Goal: Transaction & Acquisition: Purchase product/service

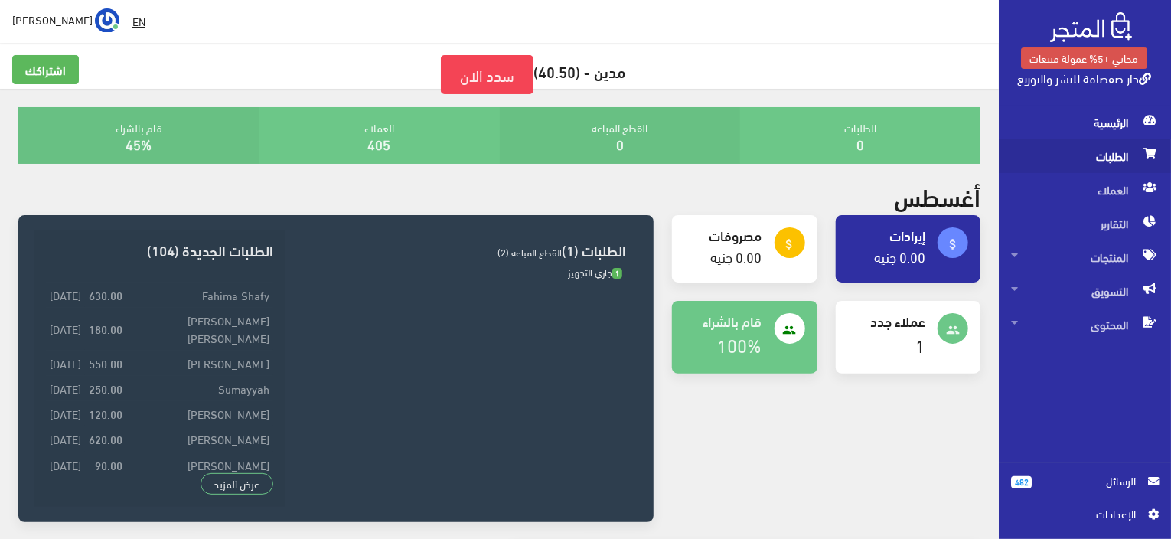
click at [1086, 148] on span "الطلبات" at bounding box center [1085, 156] width 148 height 34
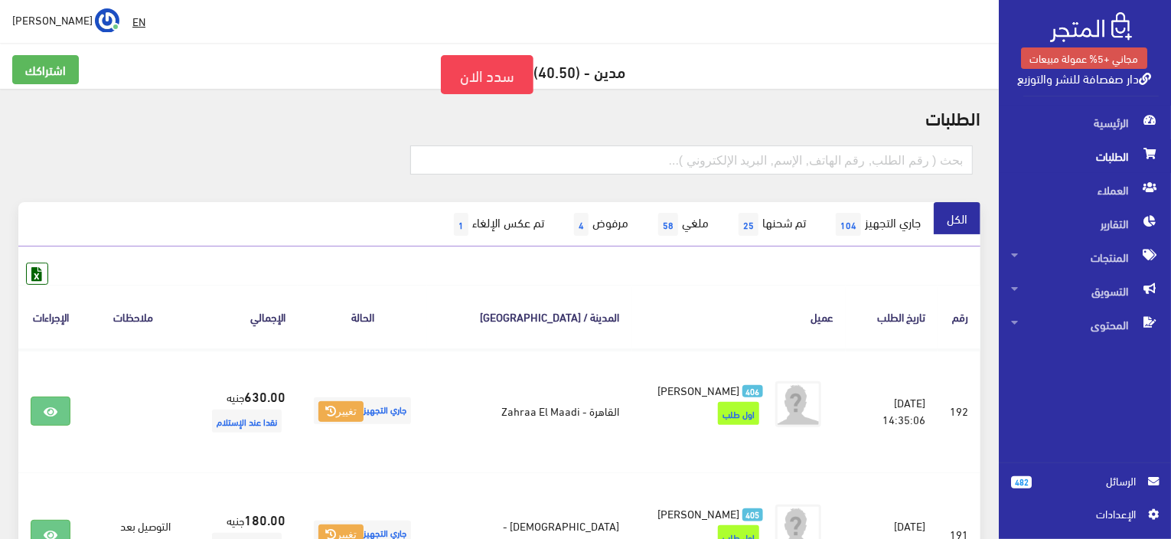
click at [497, 78] on link "سدد الان" at bounding box center [487, 74] width 93 height 39
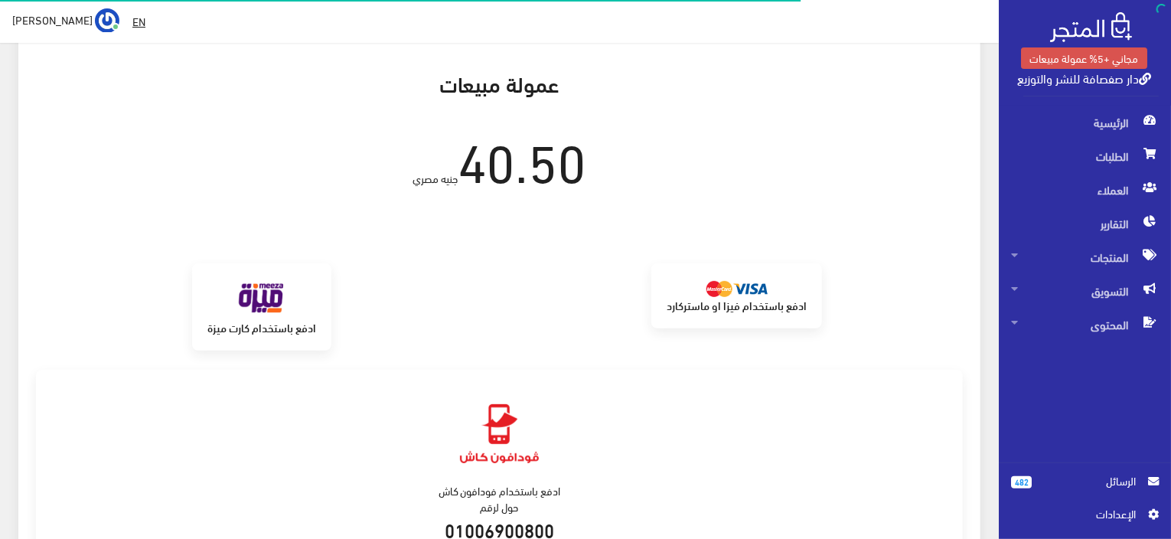
scroll to position [361, 0]
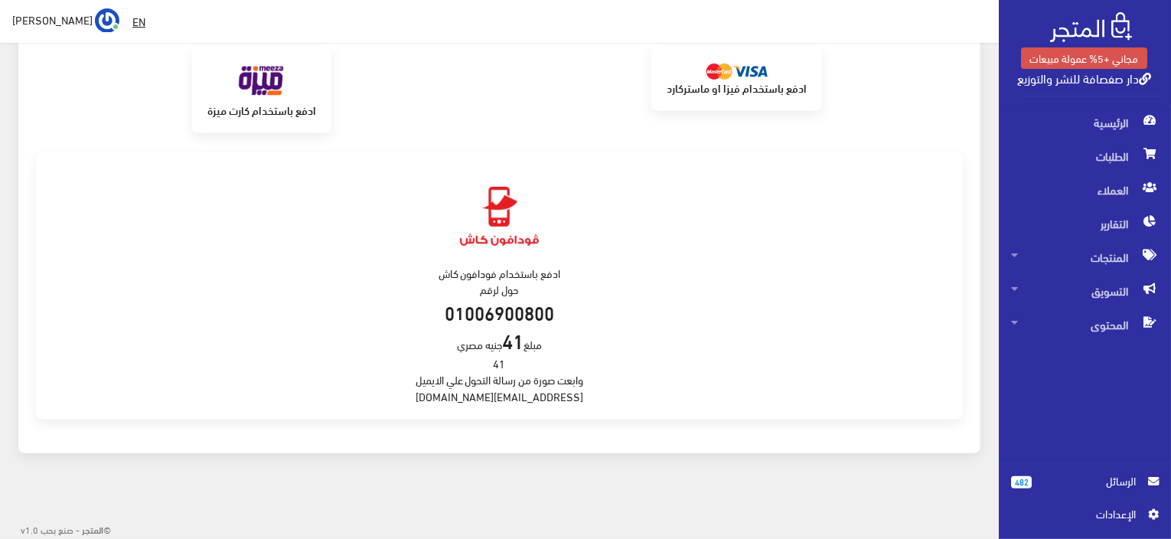
drag, startPoint x: 525, startPoint y: 348, endPoint x: 432, endPoint y: 341, distance: 93.6
click at [432, 341] on div "ادفع باستخدام فودافون كاش حول لرقم 01006900800 مبلغ 41 جنيه مصري 41 وابعت صورة …" at bounding box center [499, 286] width 927 height 268
click at [782, 301] on div "ادفع باستخدام فودافون كاش حول لرقم 01006900800 مبلغ 41 جنيه مصري 41 وابعت صورة …" at bounding box center [499, 286] width 927 height 268
